Goal: Task Accomplishment & Management: Manage account settings

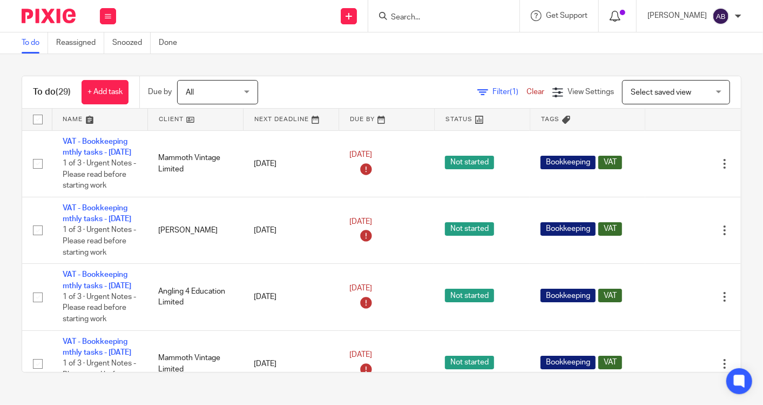
click at [610, 21] on icon at bounding box center [615, 16] width 11 height 11
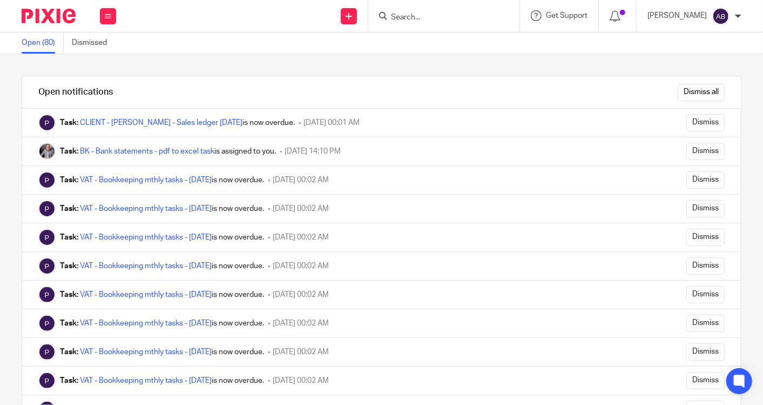
click at [402, 18] on input "Search" at bounding box center [438, 18] width 97 height 10
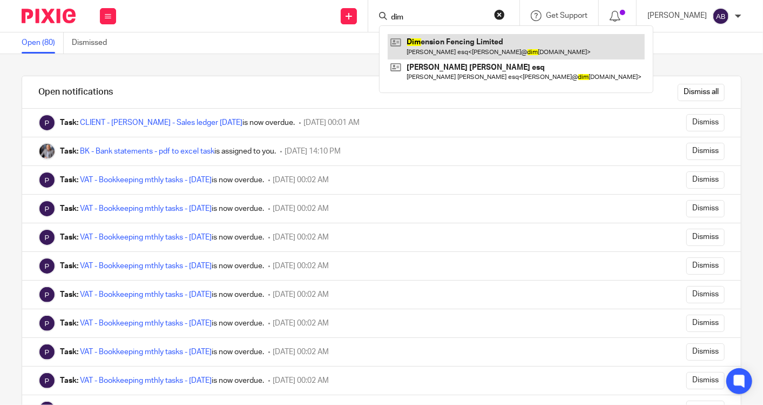
type input "dim"
click at [421, 42] on link at bounding box center [516, 46] width 257 height 25
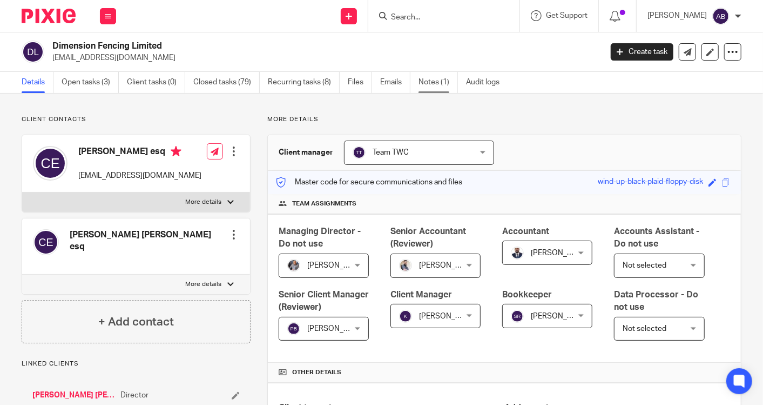
click at [431, 83] on link "Notes (1)" at bounding box center [438, 82] width 39 height 21
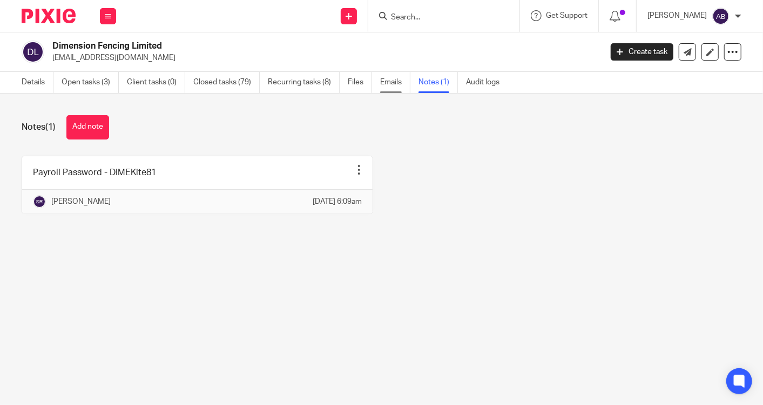
click at [397, 85] on link "Emails" at bounding box center [395, 82] width 30 height 21
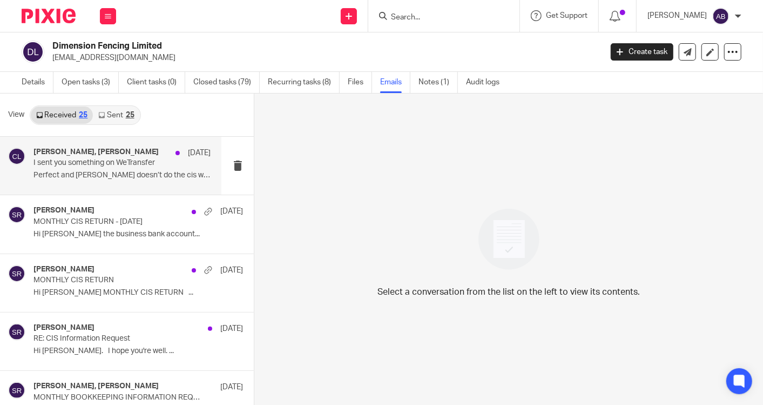
click at [84, 166] on p "I sent you something on WeTransfer" at bounding box center [104, 162] width 142 height 9
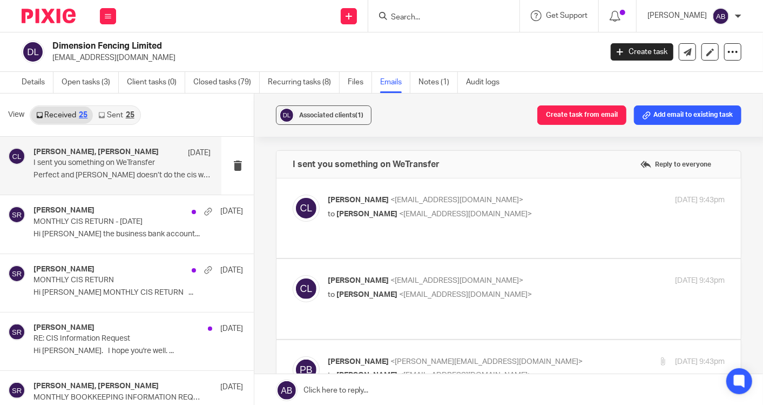
click at [531, 195] on p "Charlie Lloyd <charlie@dimensionfencing.co.uk>" at bounding box center [460, 199] width 265 height 11
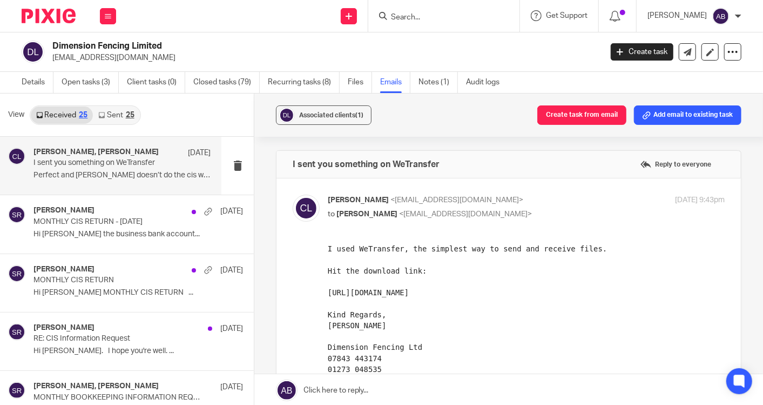
click at [531, 195] on p "Charlie Lloyd <charlie@dimensionfencing.co.uk>" at bounding box center [460, 199] width 265 height 11
checkbox input "false"
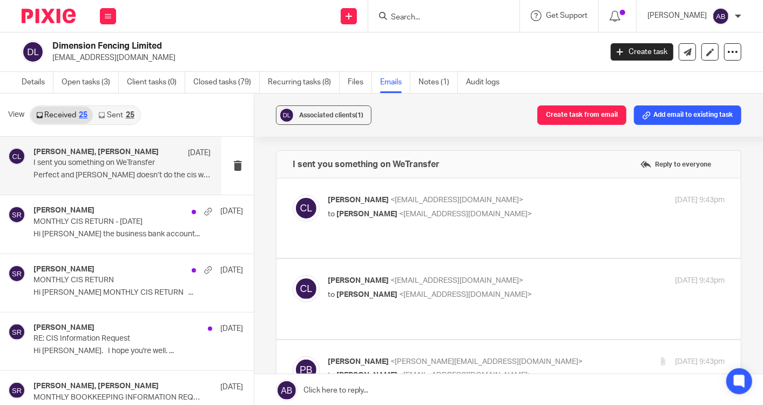
click at [536, 275] on p "Charlie Lloyd <charlie@dimensionfencing.co.uk>" at bounding box center [460, 280] width 265 height 11
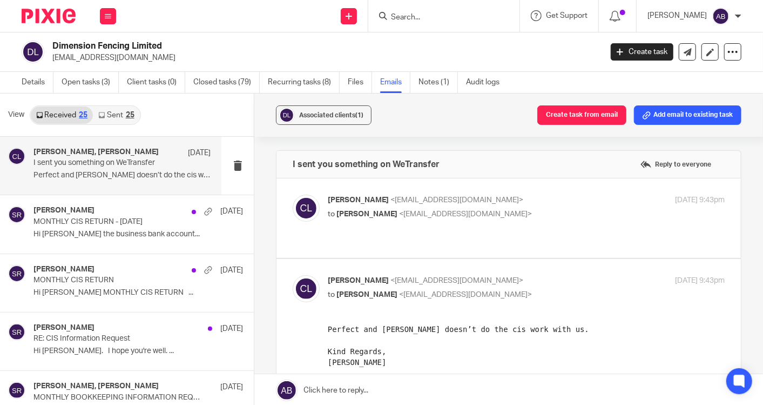
click at [536, 275] on p "Charlie Lloyd <charlie@dimensionfencing.co.uk>" at bounding box center [460, 280] width 265 height 11
checkbox input "false"
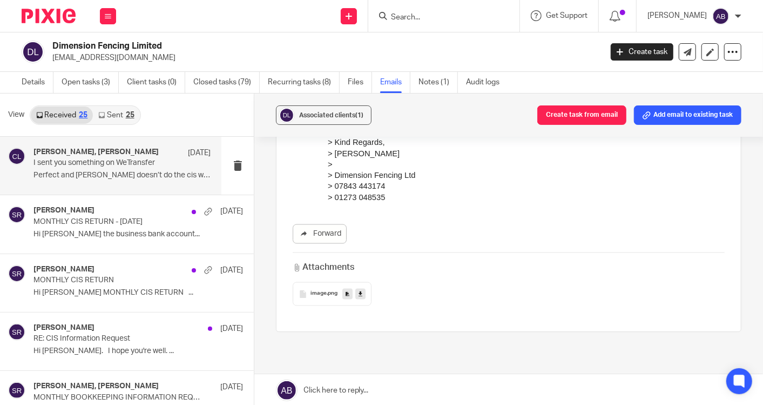
scroll to position [1032, 0]
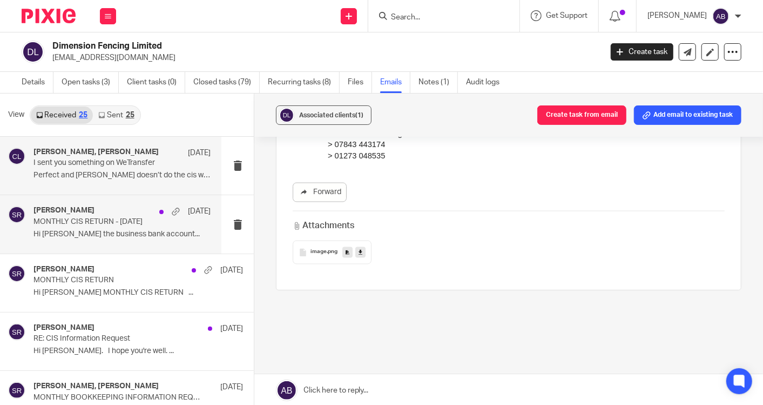
click at [98, 232] on p "Hi [PERSON_NAME] the business bank account..." at bounding box center [121, 234] width 177 height 9
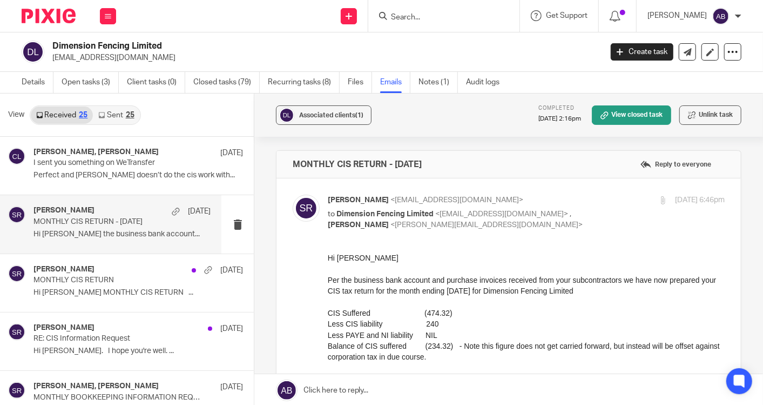
scroll to position [0, 0]
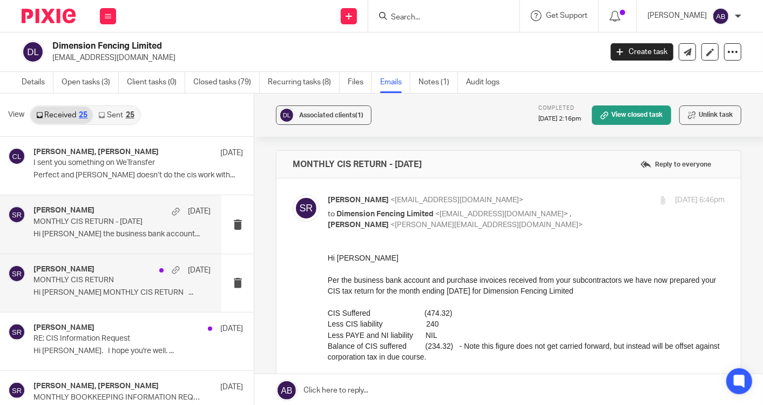
click at [126, 272] on div "Said Rahim 18 Jul" at bounding box center [121, 270] width 177 height 11
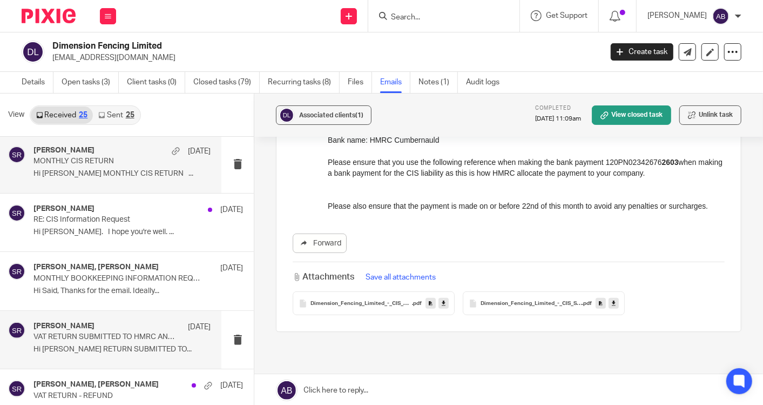
scroll to position [120, 0]
click at [65, 320] on h4 "Said Rahim" at bounding box center [63, 324] width 61 height 9
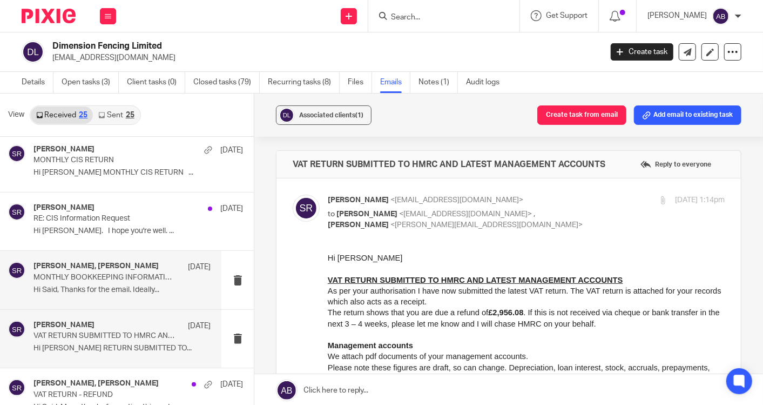
scroll to position [0, 0]
click at [94, 270] on div "Said Rahim, Charlie Lloyd 7 Jul" at bounding box center [121, 266] width 177 height 11
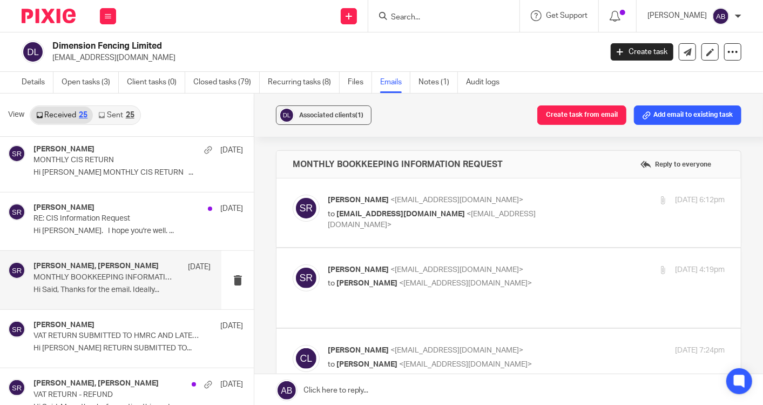
click at [562, 224] on div "Said Rahim <said@togetherwecount.co.uk> to charlie@dimensionfencing.co.uk <char…" at bounding box center [509, 212] width 432 height 36
click at [579, 194] on p "Said Rahim <said@togetherwecount.co.uk>" at bounding box center [460, 199] width 265 height 11
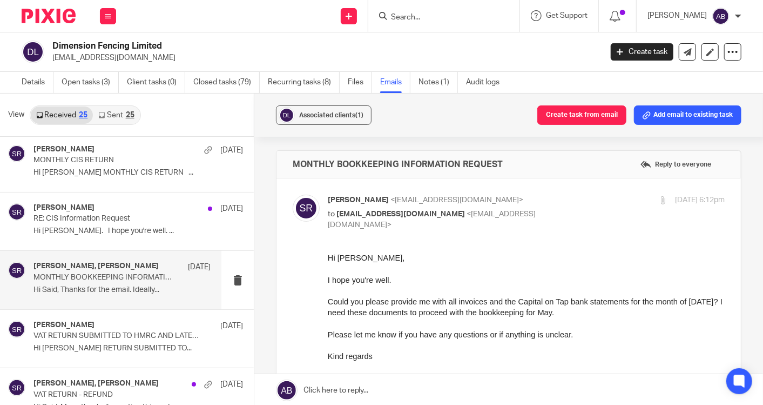
click at [519, 194] on p "Said Rahim <said@togetherwecount.co.uk>" at bounding box center [460, 199] width 265 height 11
checkbox input "false"
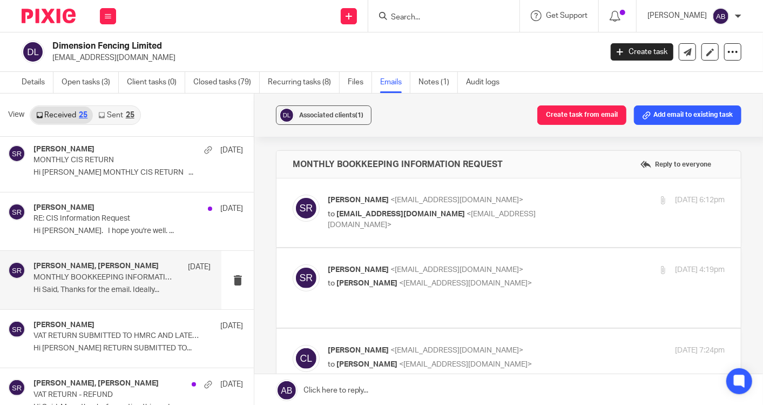
scroll to position [60, 0]
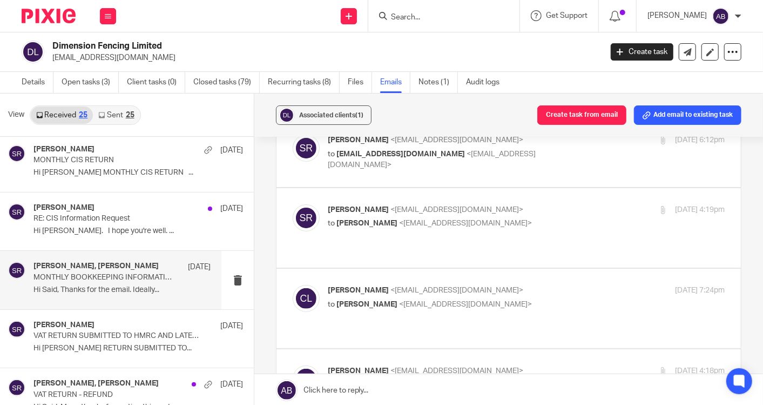
click at [519, 207] on p "Said Rahim <said@togetherwecount.co.uk>" at bounding box center [460, 209] width 265 height 11
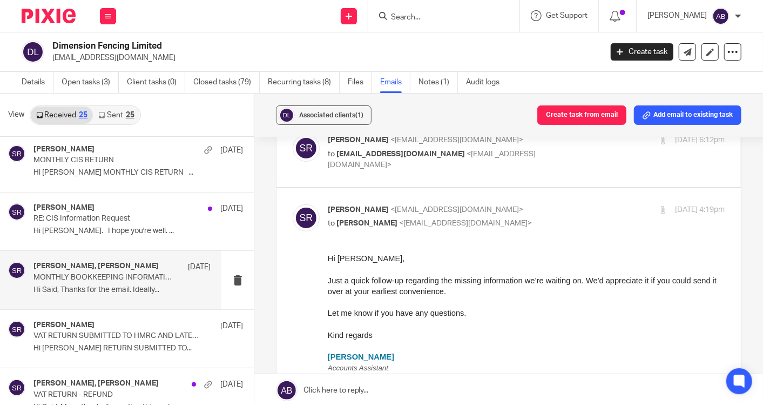
scroll to position [0, 0]
click at [519, 207] on p "Said Rahim <said@togetherwecount.co.uk>" at bounding box center [460, 209] width 265 height 11
checkbox input "false"
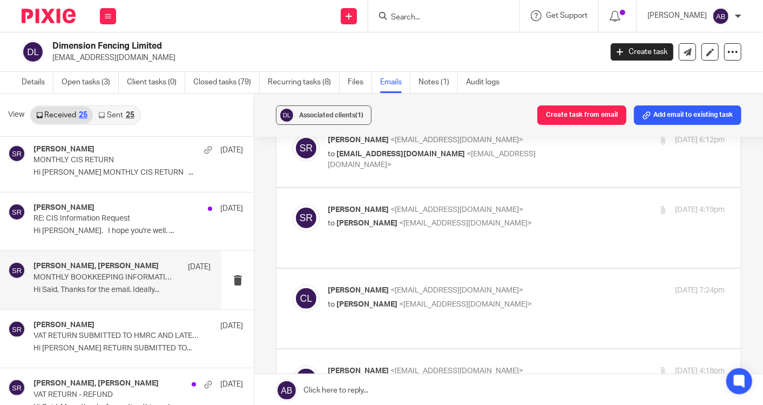
click at [520, 285] on p "Charlie Lloyd <charlie@dimensionfencing.co.uk>" at bounding box center [460, 290] width 265 height 11
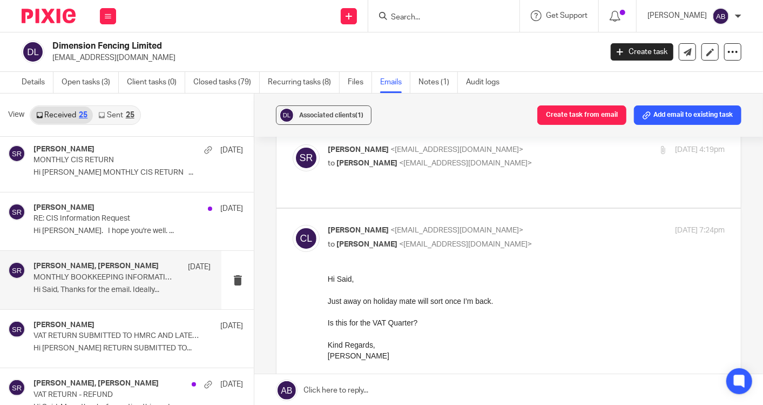
click at [522, 239] on p "to Said Rahim <said@togetherwecount.co.uk>" at bounding box center [460, 244] width 265 height 11
checkbox input "false"
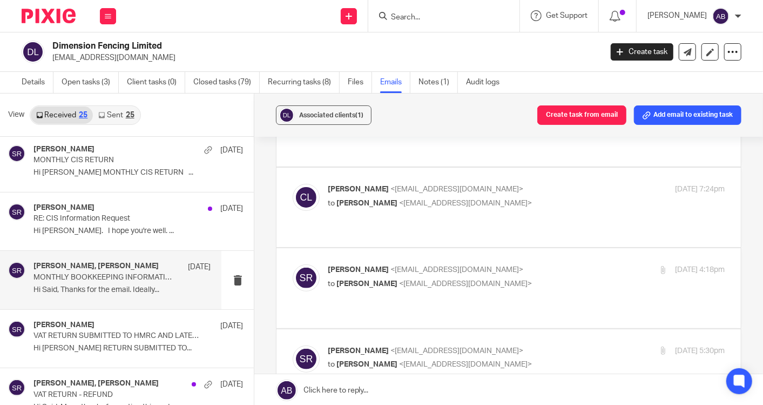
scroll to position [180, 0]
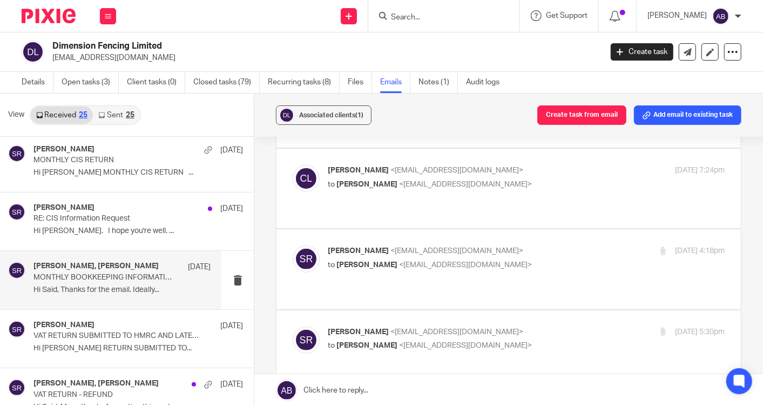
click at [522, 245] on p "Said Rahim <said@togetherwecount.co.uk>" at bounding box center [460, 250] width 265 height 11
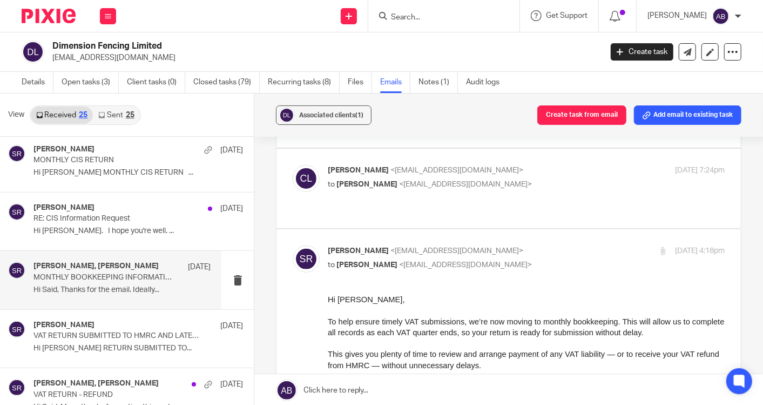
scroll to position [240, 0]
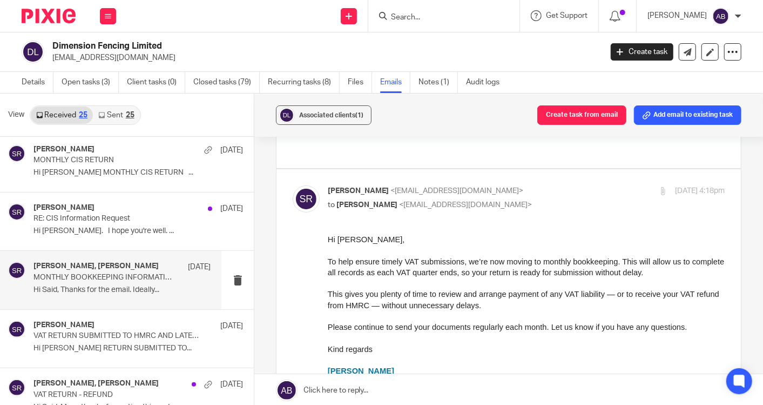
click at [512, 185] on p "Said Rahim <said@togetherwecount.co.uk>" at bounding box center [460, 190] width 265 height 11
checkbox input "false"
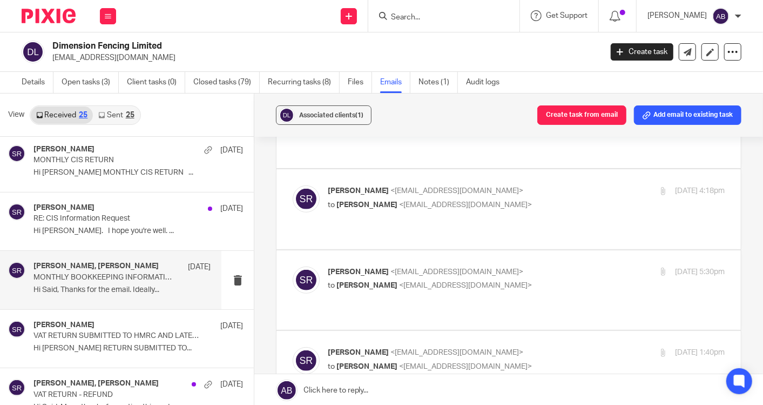
click at [528, 331] on label at bounding box center [509, 370] width 465 height 79
click at [293, 346] on input "checkbox" at bounding box center [292, 346] width 1 height 1
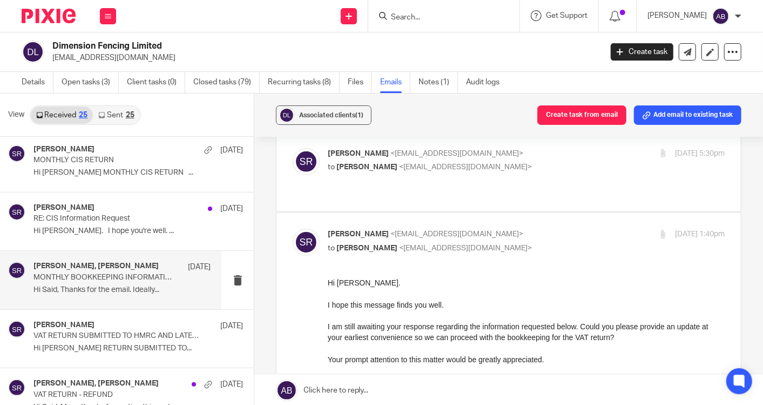
scroll to position [360, 0]
click at [524, 227] on p "Said Rahim <said@togetherwecount.co.uk>" at bounding box center [460, 232] width 265 height 11
checkbox input "false"
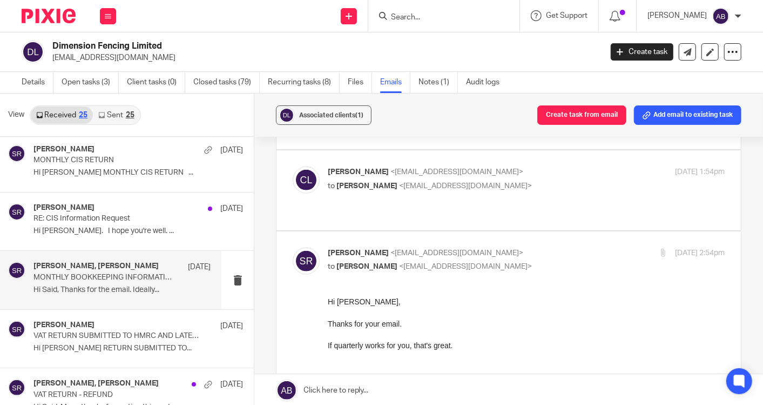
scroll to position [480, 0]
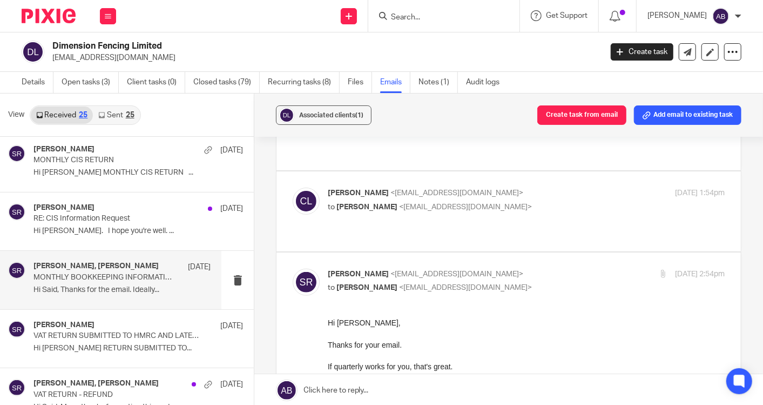
click at [520, 202] on p "to Said Rahim <said@togetherwecount.co.uk>" at bounding box center [460, 207] width 265 height 11
checkbox input "true"
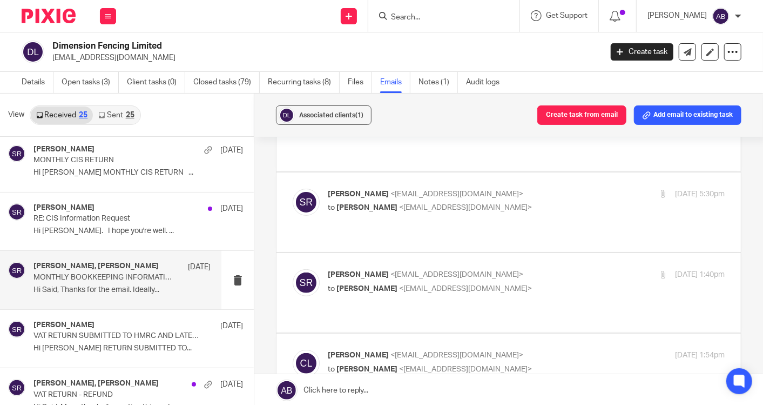
scroll to position [300, 0]
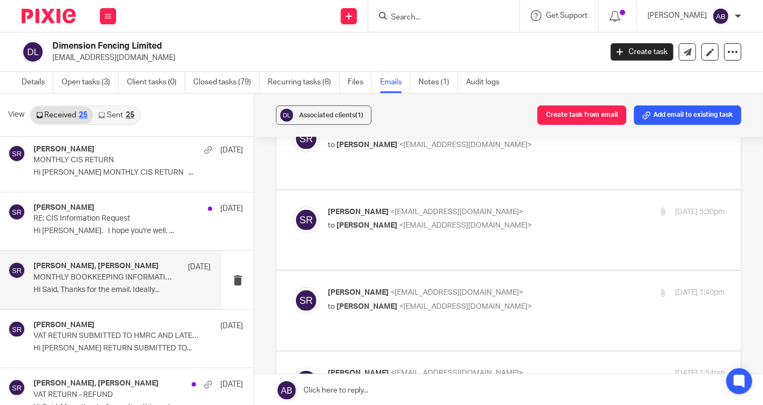
click at [535, 287] on p "Said Rahim <said@togetherwecount.co.uk>" at bounding box center [460, 292] width 265 height 11
checkbox input "true"
click at [522, 206] on p "Said Rahim <said@togetherwecount.co.uk>" at bounding box center [460, 211] width 265 height 11
checkbox input "true"
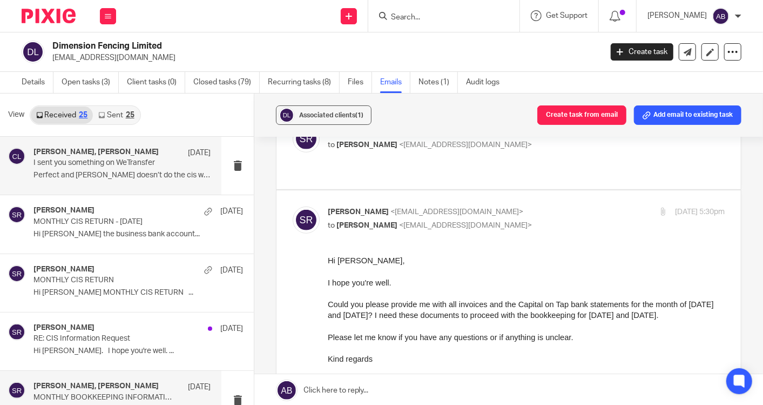
click at [110, 172] on p "Perfect and Andrew doesn’t do the cis work with..." at bounding box center [121, 175] width 177 height 9
click at [112, 118] on link "Sent 25" at bounding box center [116, 114] width 46 height 17
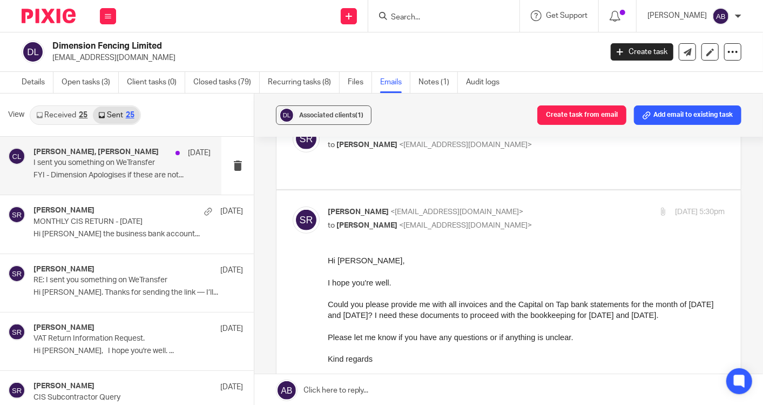
click at [127, 167] on p "I sent you something on WeTransfer" at bounding box center [104, 162] width 142 height 9
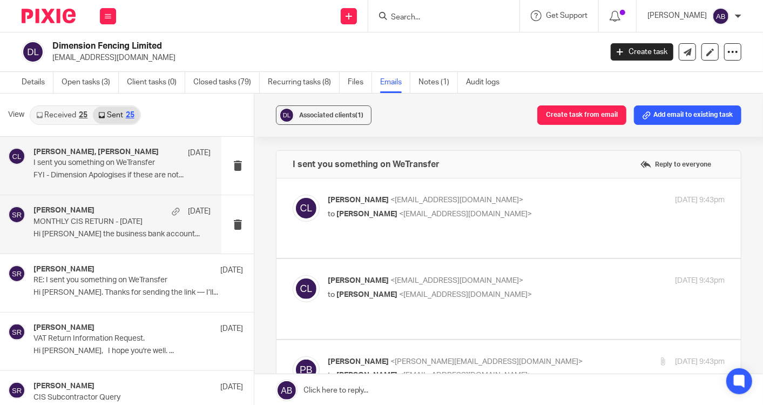
click at [97, 237] on p "Hi Charlie Per the business bank account..." at bounding box center [121, 234] width 177 height 9
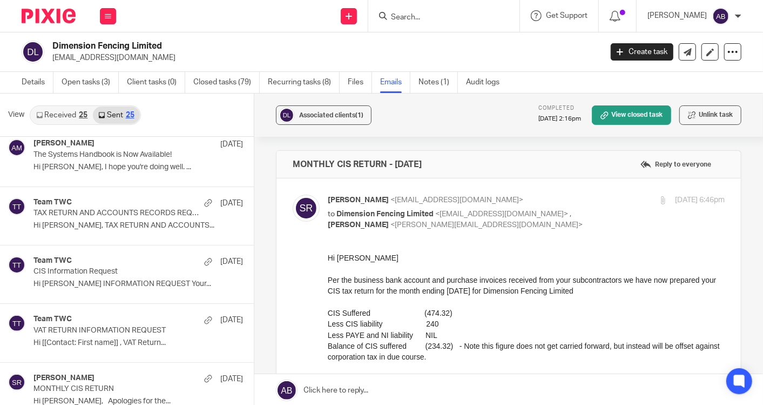
click at [113, 343] on p "Hi [[Contact: First name]] , VAT Return..." at bounding box center [138, 342] width 210 height 9
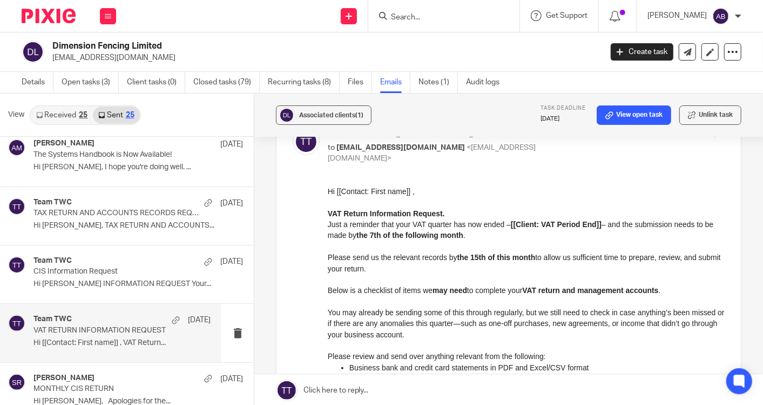
scroll to position [120, 0]
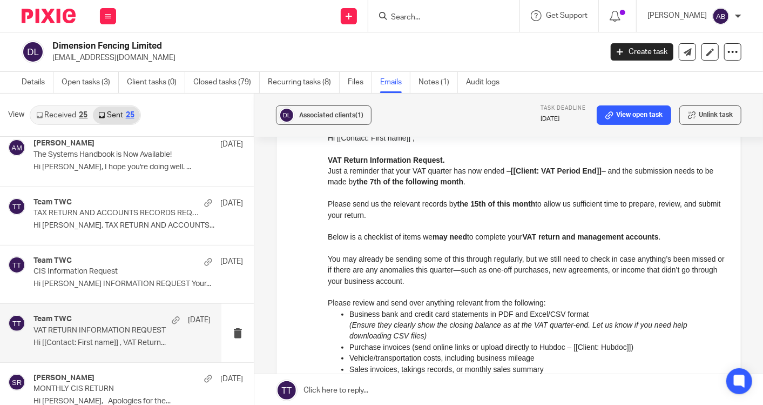
click at [60, 113] on link "Received 25" at bounding box center [62, 114] width 62 height 17
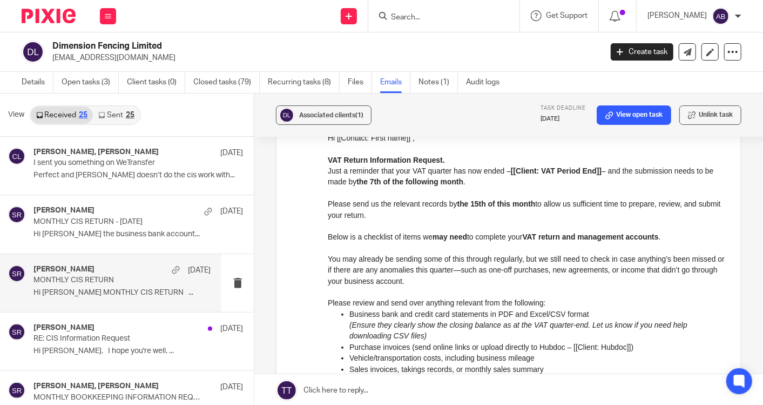
scroll to position [60, 0]
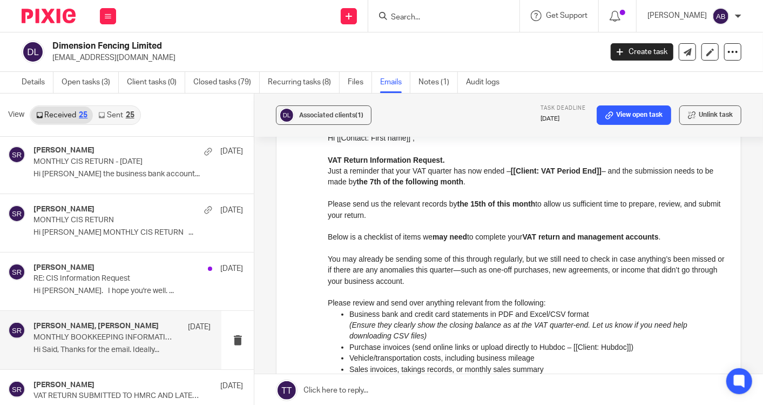
click at [104, 333] on p "MONTHLY BOOKKEEPING INFORMATION REQUEST" at bounding box center [104, 337] width 142 height 9
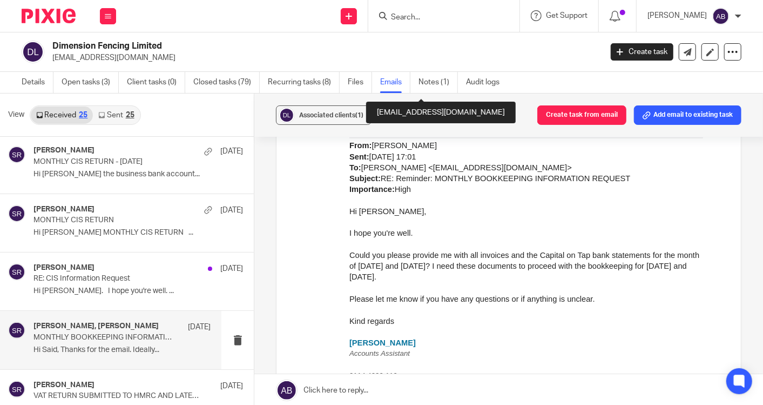
scroll to position [1260, 0]
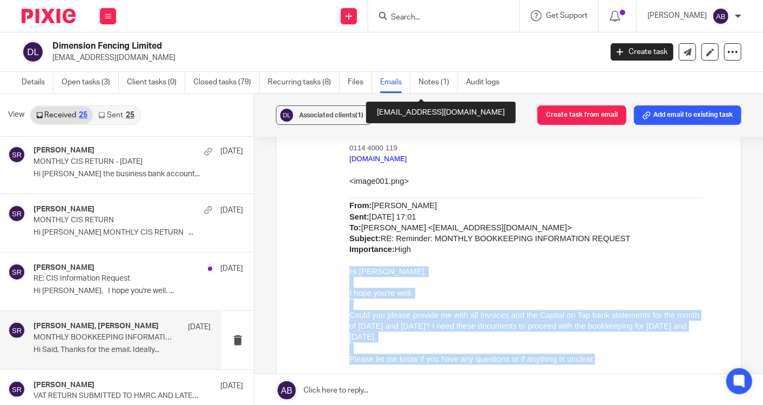
drag, startPoint x: 350, startPoint y: 269, endPoint x: 593, endPoint y: 355, distance: 258.5
copy div "Hi Charlie, I hope you're well. Could you please provide me with all invoices a…"
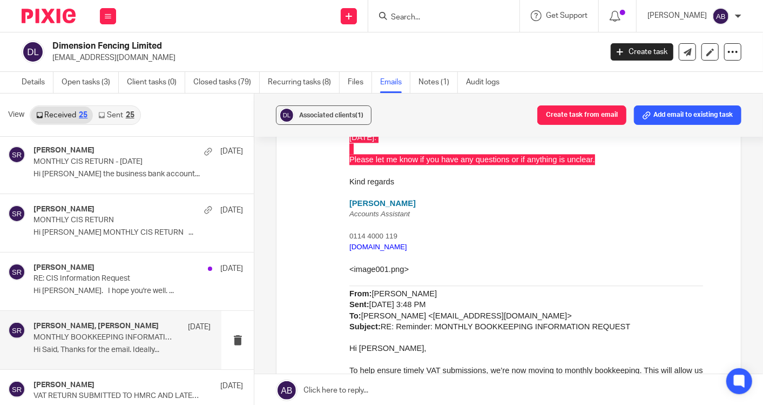
scroll to position [1440, 0]
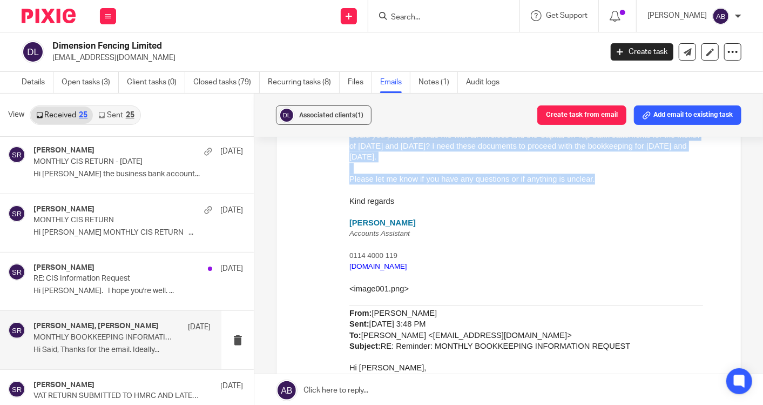
click at [433, 333] on span "[EMAIL_ADDRESS][DOMAIN_NAME]" at bounding box center [500, 335] width 134 height 9
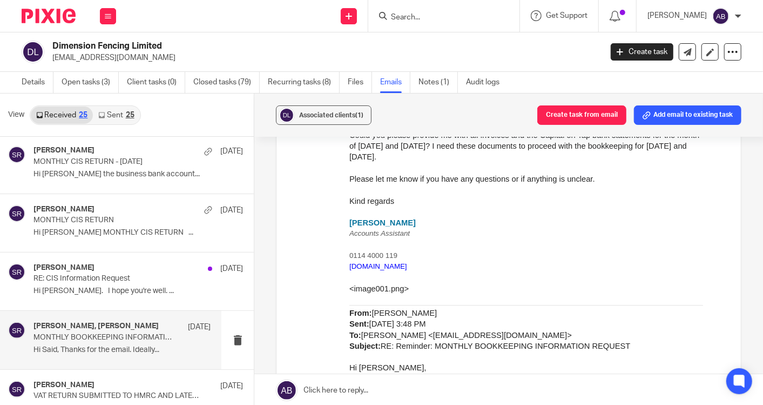
drag, startPoint x: 566, startPoint y: 246, endPoint x: 534, endPoint y: 266, distance: 37.2
click at [566, 246] on p at bounding box center [526, 244] width 354 height 11
drag, startPoint x: 406, startPoint y: 334, endPoint x: 511, endPoint y: 330, distance: 105.4
click at [511, 330] on p "From: Said Rahim Sent: Tuesday, June 24, 2025 3:48 PM To: Charlie Lloyd < charl…" at bounding box center [526, 329] width 354 height 44
copy span "[EMAIL_ADDRESS][DOMAIN_NAME]"
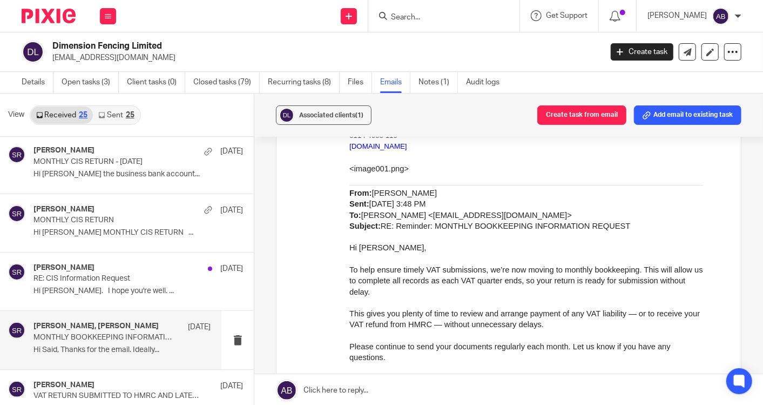
scroll to position [1585, 0]
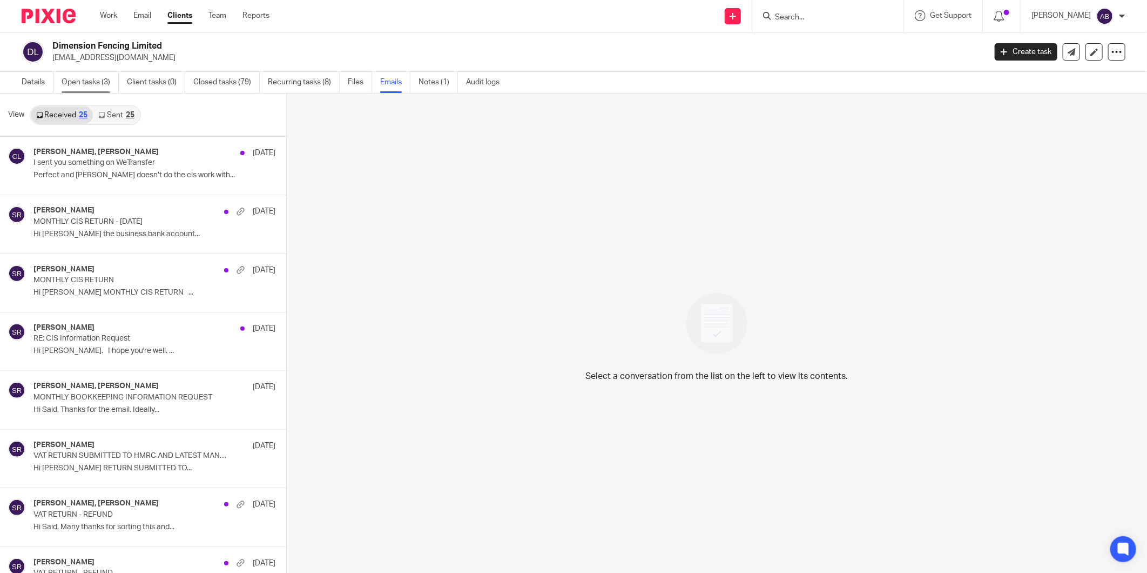
click at [91, 83] on link "Open tasks (3)" at bounding box center [90, 82] width 57 height 21
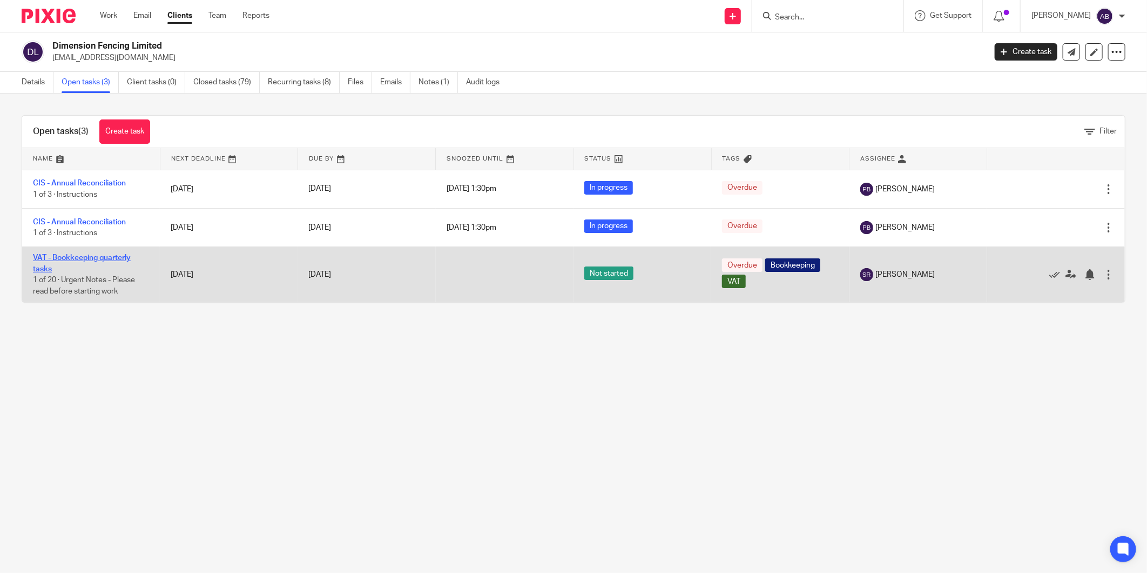
click at [99, 257] on link "VAT - Bookkeeping quarterly tasks" at bounding box center [82, 263] width 98 height 18
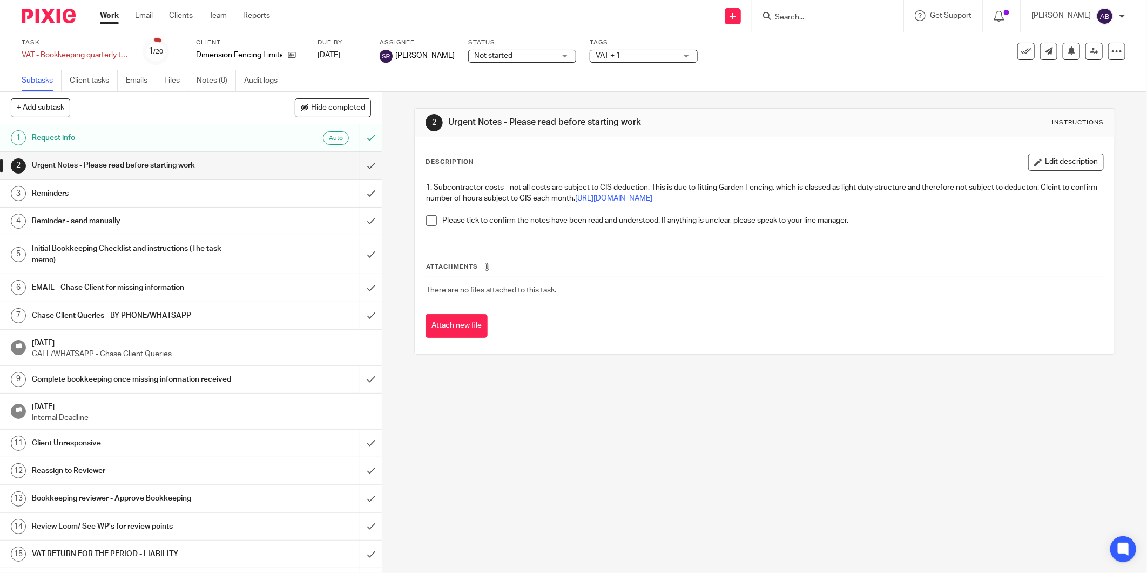
click at [98, 218] on h1 "Reminder - send manually" at bounding box center [138, 221] width 212 height 16
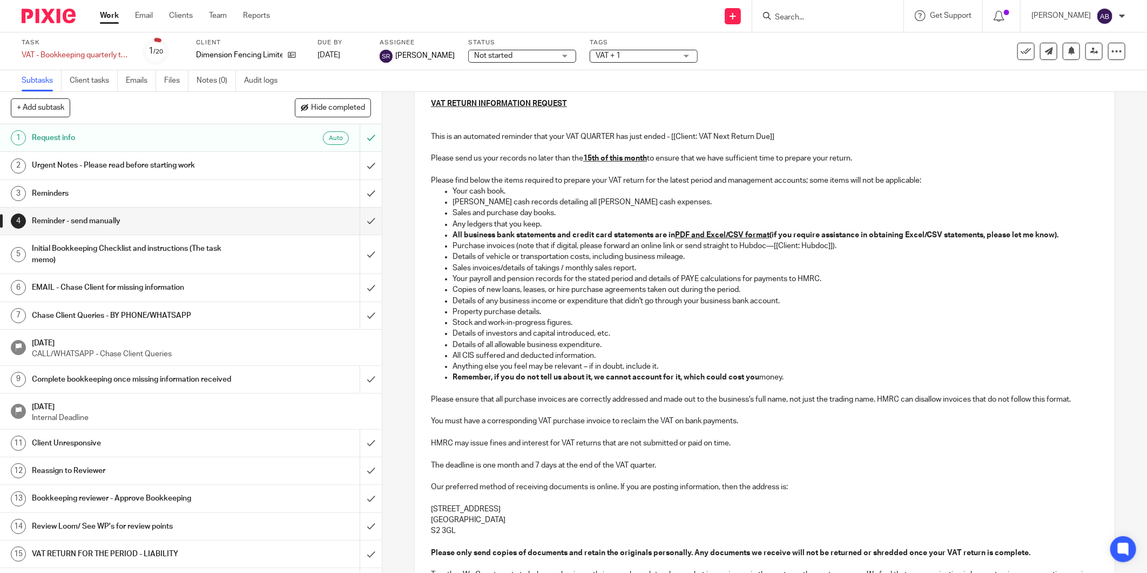
scroll to position [180, 0]
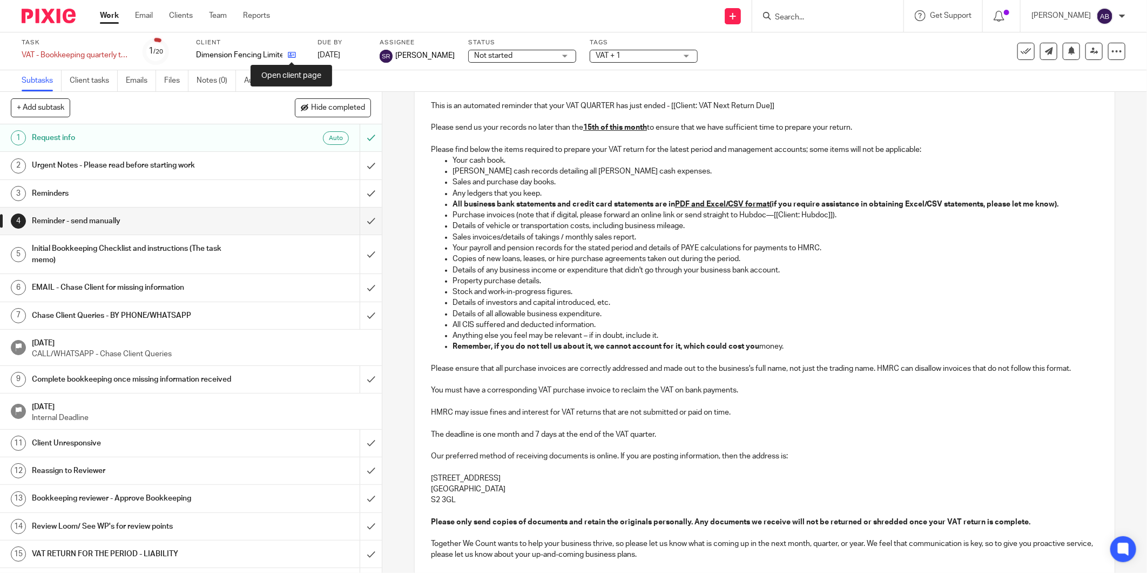
click at [290, 52] on icon at bounding box center [292, 55] width 8 height 8
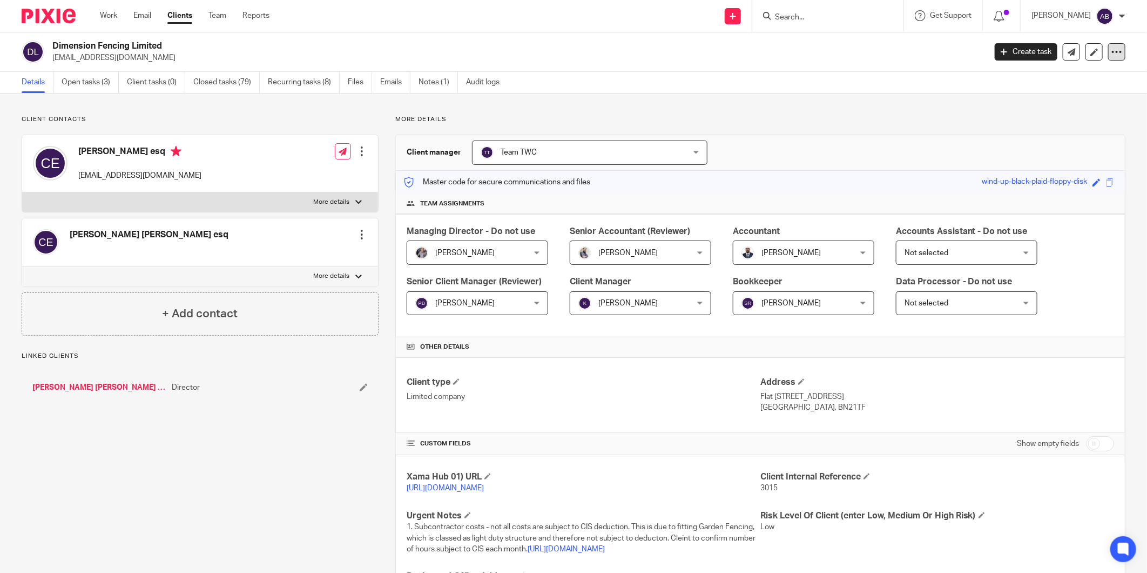
click at [1109, 55] on div at bounding box center [1117, 51] width 17 height 17
click at [391, 84] on link "Emails" at bounding box center [395, 82] width 30 height 21
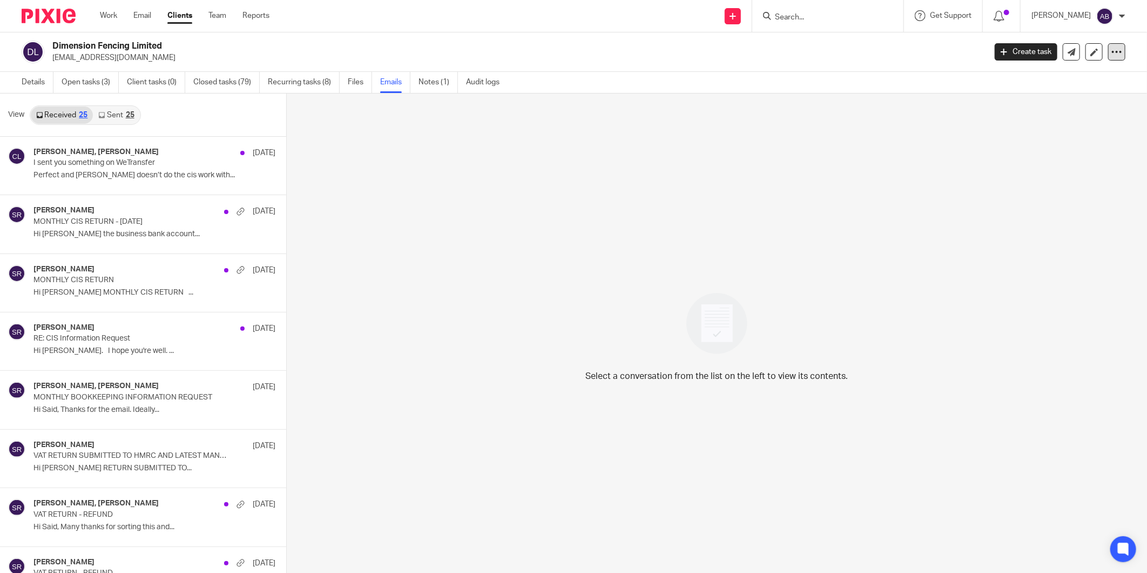
click at [1112, 50] on icon at bounding box center [1117, 51] width 11 height 11
click at [1091, 48] on icon at bounding box center [1095, 52] width 8 height 8
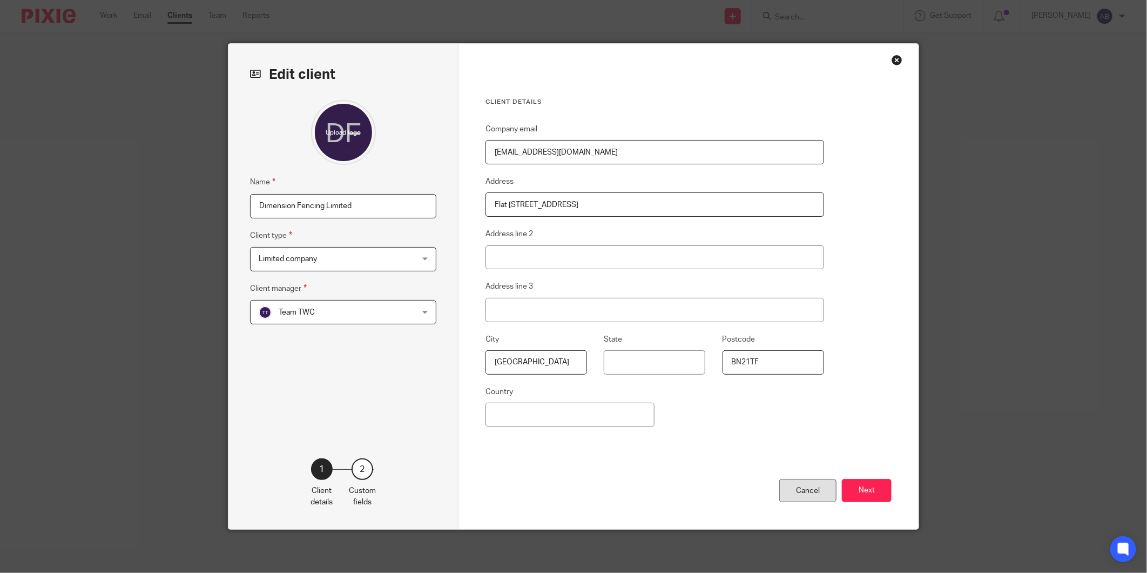
click at [800, 494] on div "Cancel" at bounding box center [808, 490] width 57 height 23
